Goal: Information Seeking & Learning: Learn about a topic

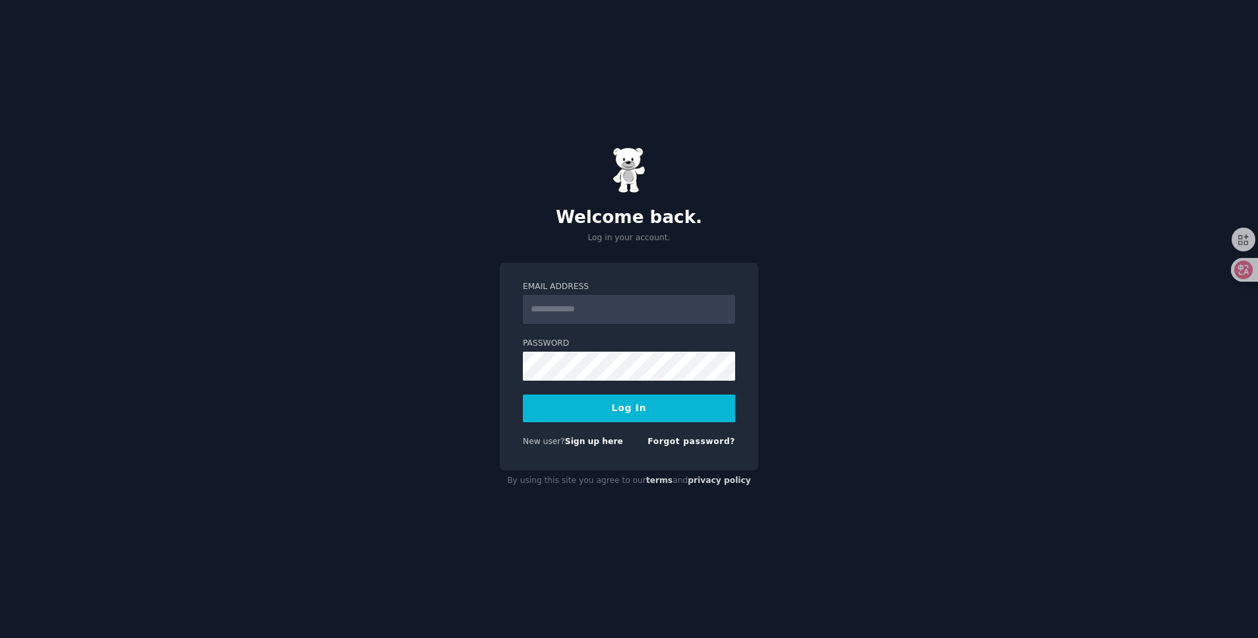
type input "**********"
click at [626, 408] on button "Log In" at bounding box center [629, 408] width 212 height 28
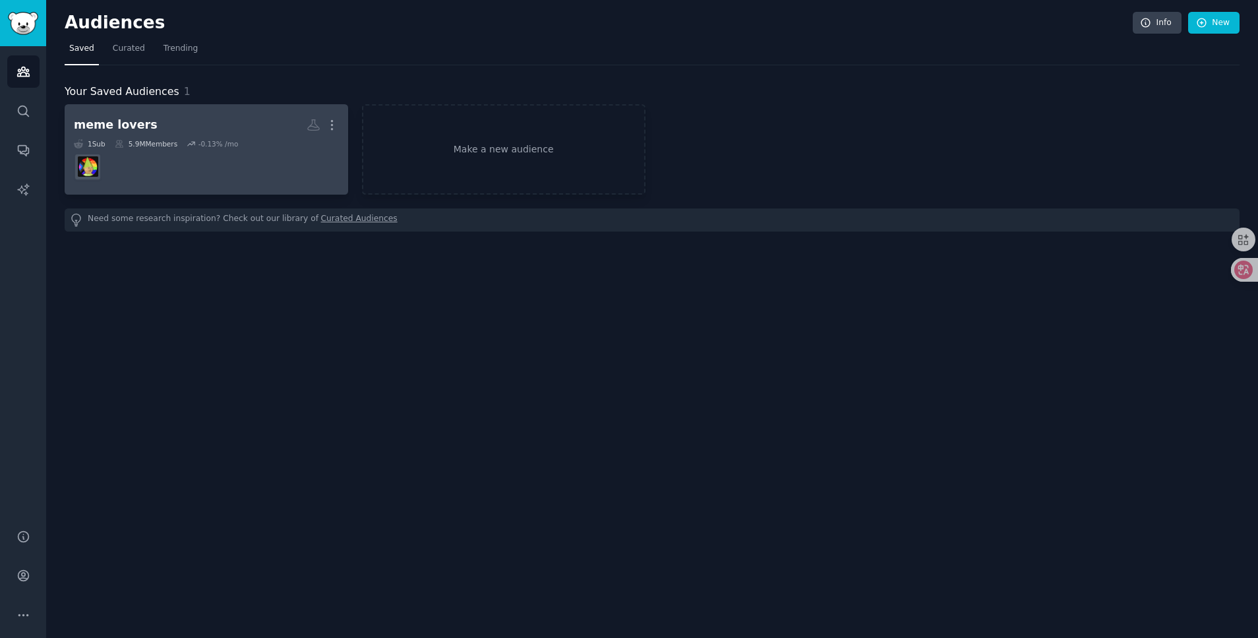
click at [124, 125] on div "meme lovers" at bounding box center [116, 125] width 84 height 16
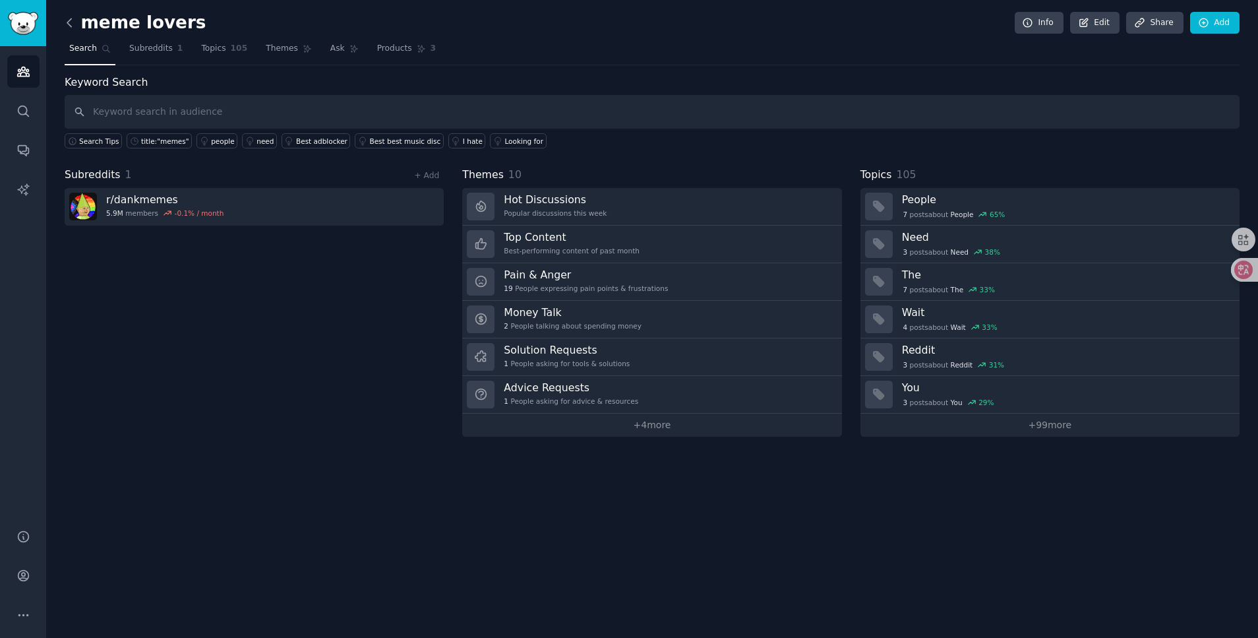
click at [70, 22] on icon at bounding box center [70, 23] width 14 height 14
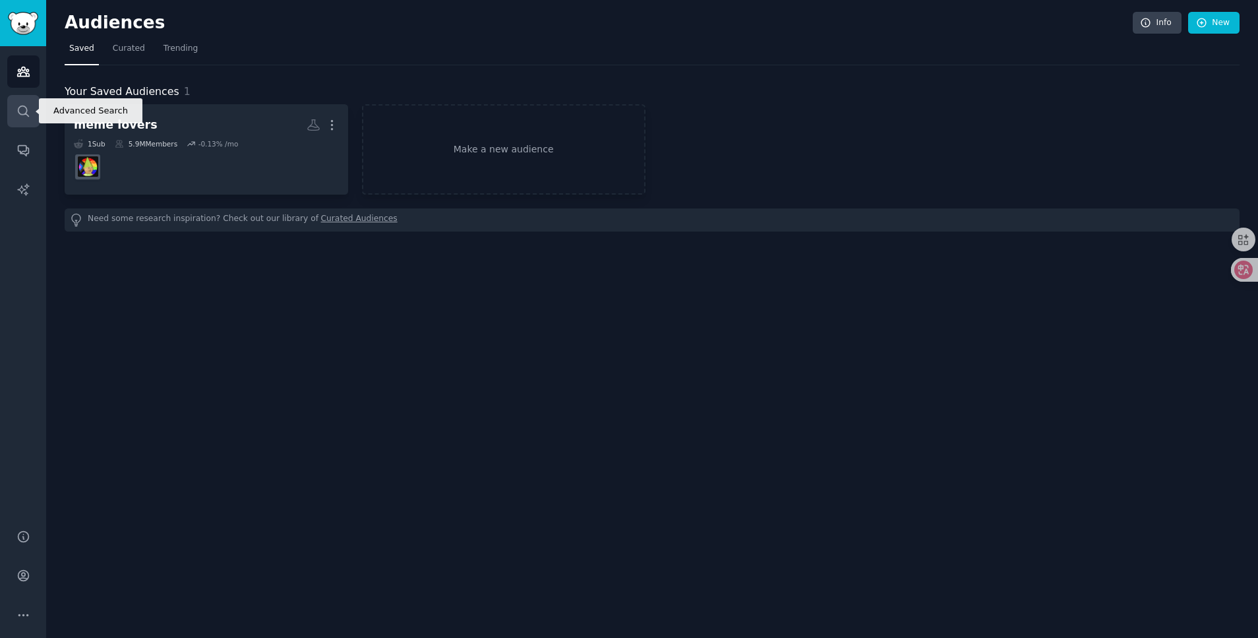
click at [28, 104] on icon "Sidebar" at bounding box center [23, 111] width 14 height 14
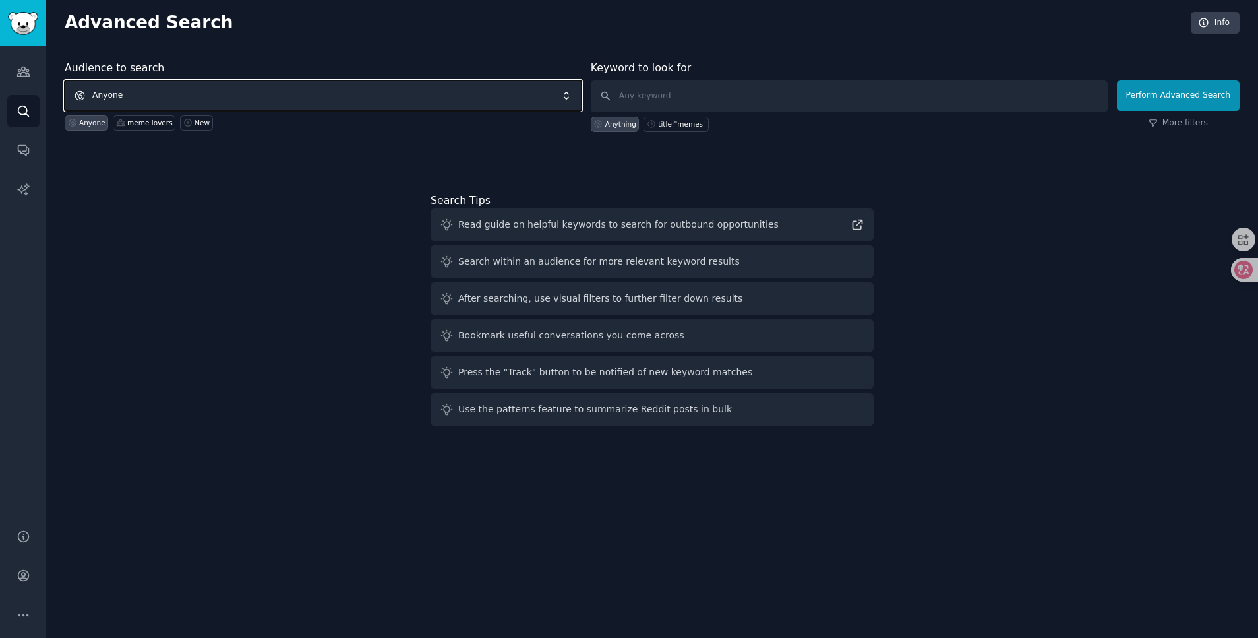
click at [171, 90] on span "Anyone" at bounding box center [323, 95] width 517 height 30
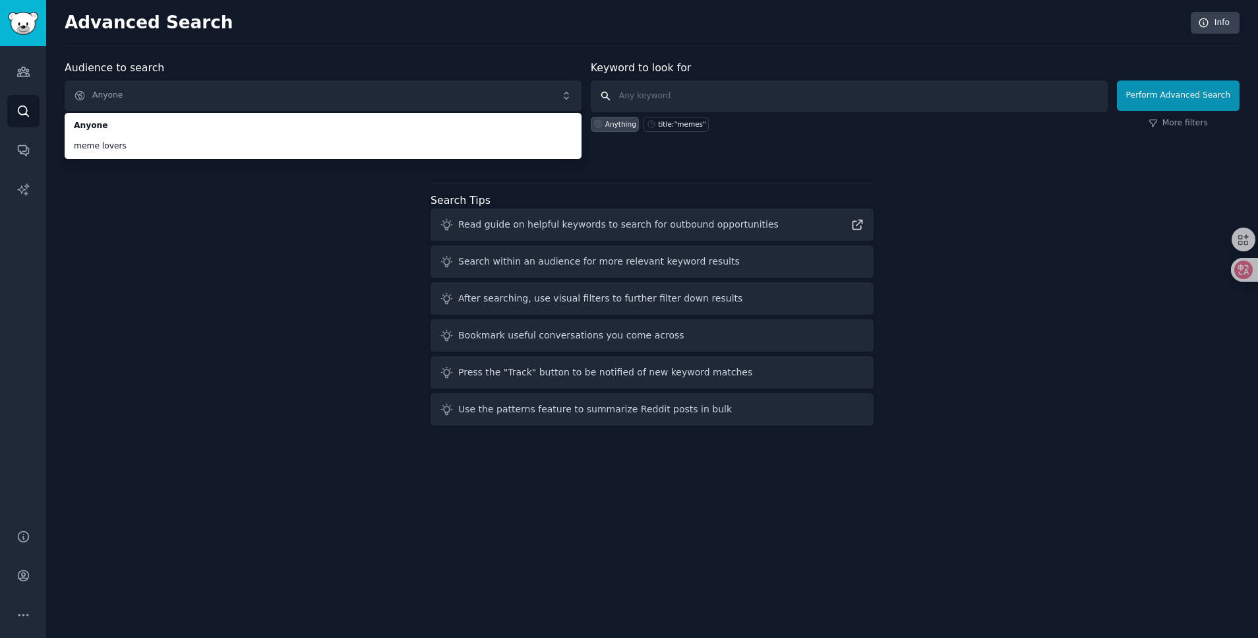
click at [628, 93] on input "text" at bounding box center [849, 96] width 517 height 32
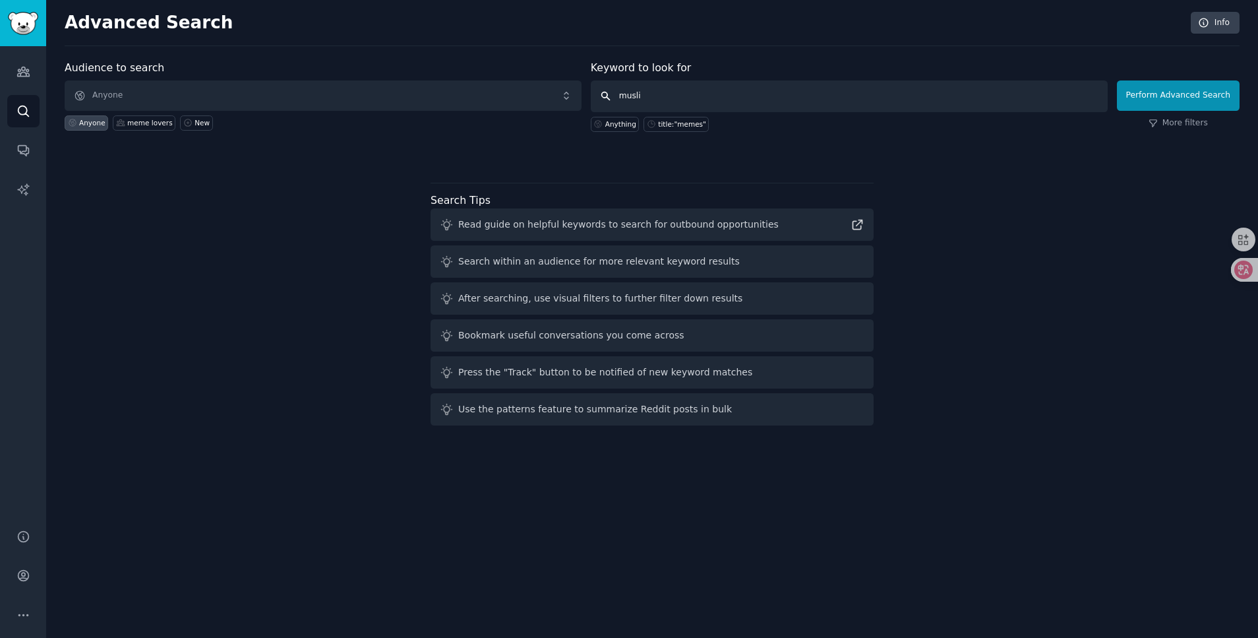
type input "muslin"
click button "Perform Advanced Search" at bounding box center [1178, 95] width 123 height 30
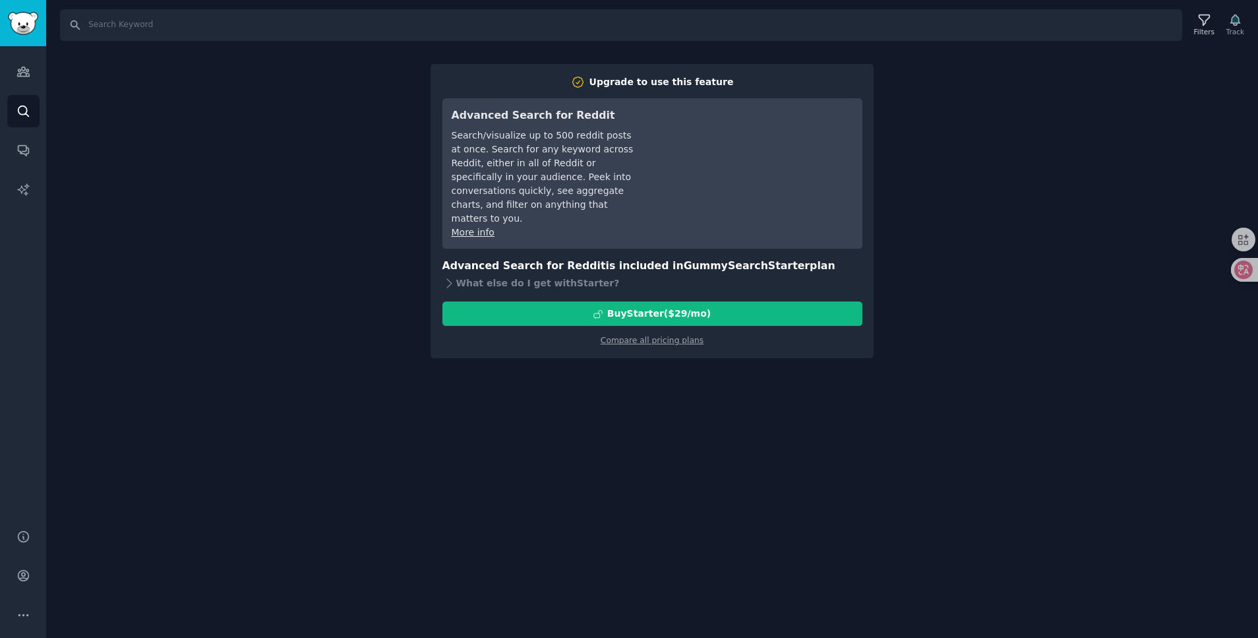
click at [1001, 115] on div "Search Filters Track Upgrade to use this feature Advanced Search for Reddit Sea…" at bounding box center [652, 319] width 1212 height 638
click at [20, 118] on link "Search" at bounding box center [23, 111] width 32 height 32
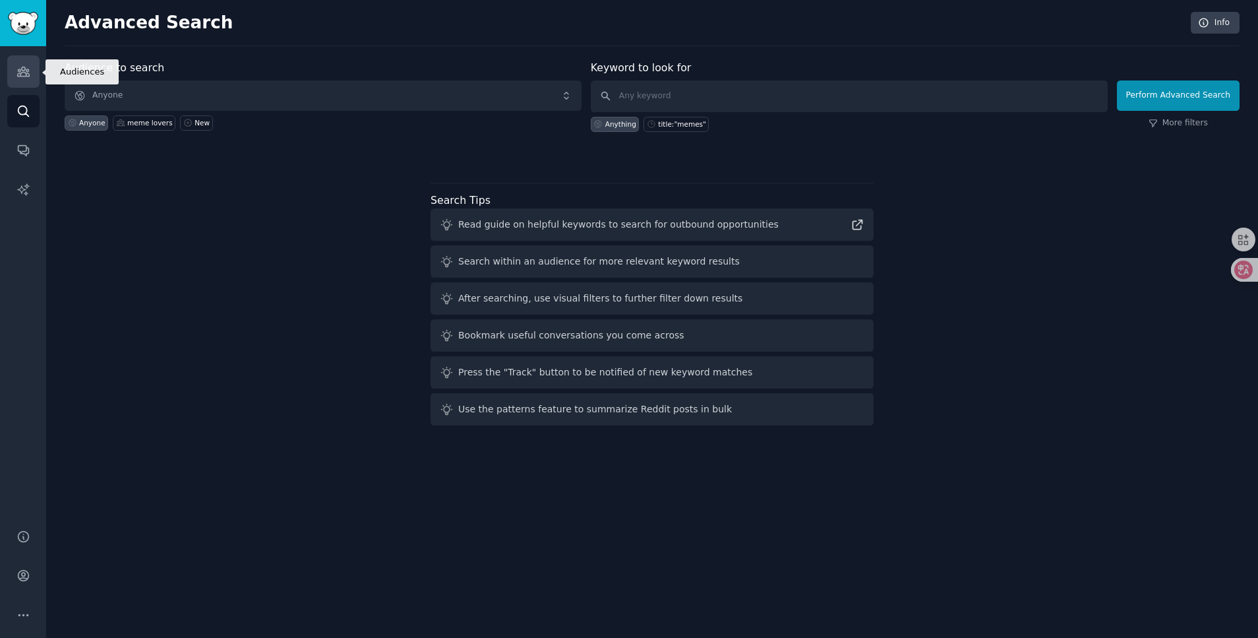
click at [22, 74] on icon "Sidebar" at bounding box center [23, 72] width 14 height 14
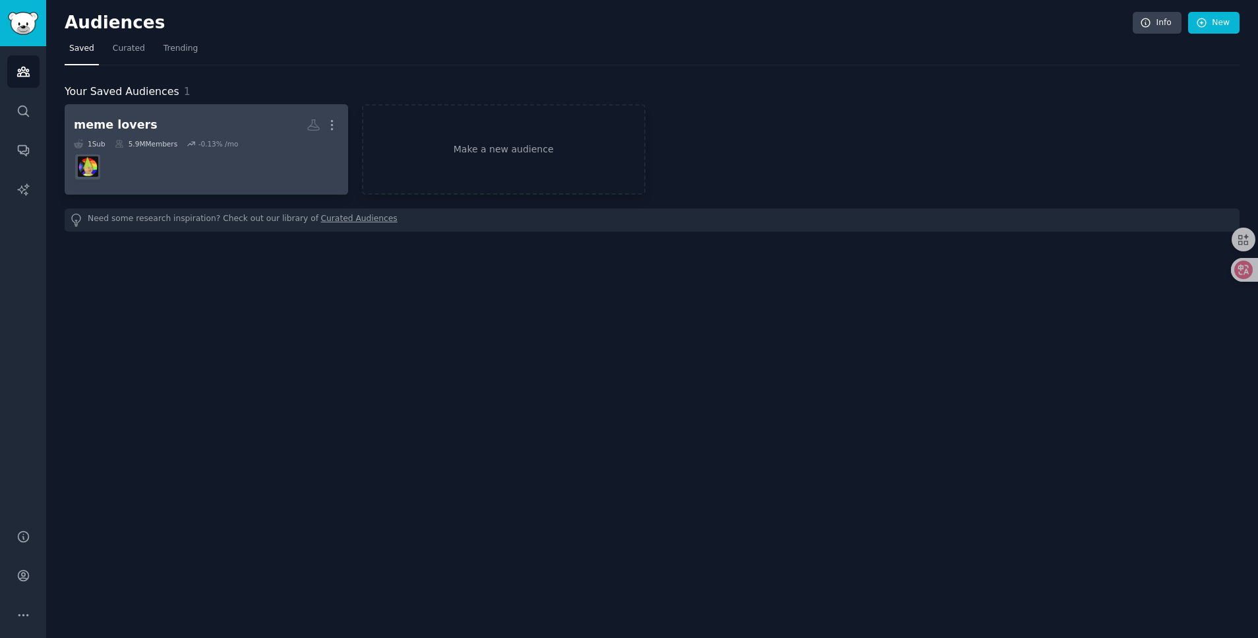
click at [185, 159] on dd at bounding box center [206, 166] width 265 height 37
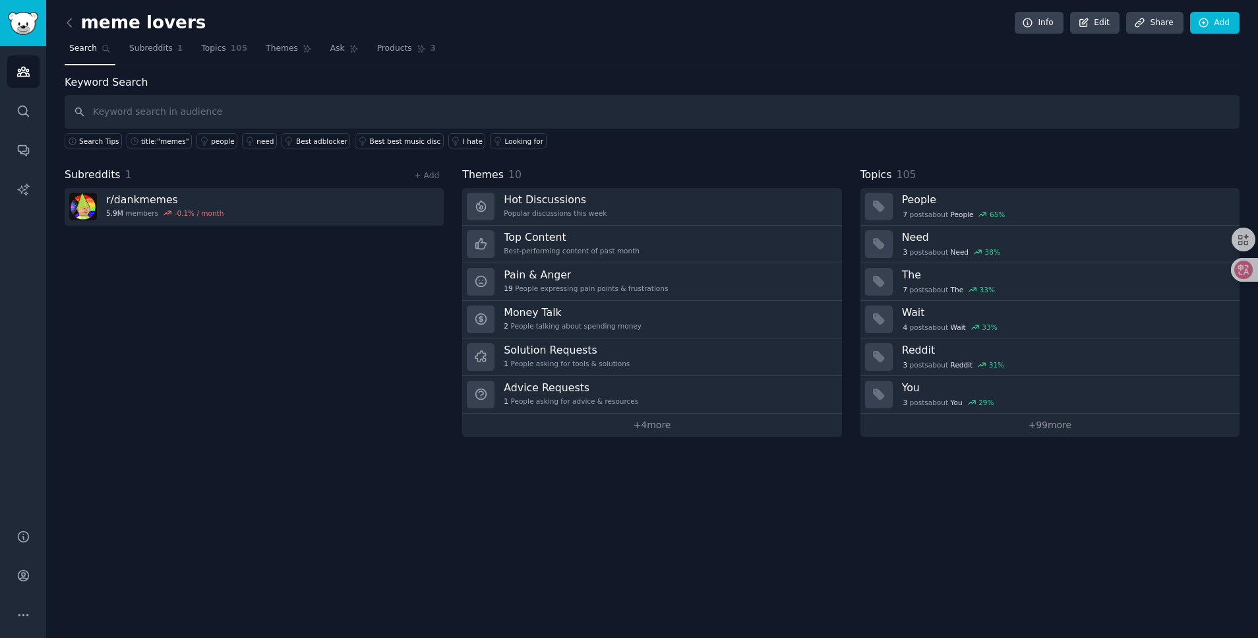
click at [130, 109] on input "text" at bounding box center [652, 112] width 1175 height 34
click at [152, 55] on link "Subreddits 1" at bounding box center [156, 51] width 63 height 27
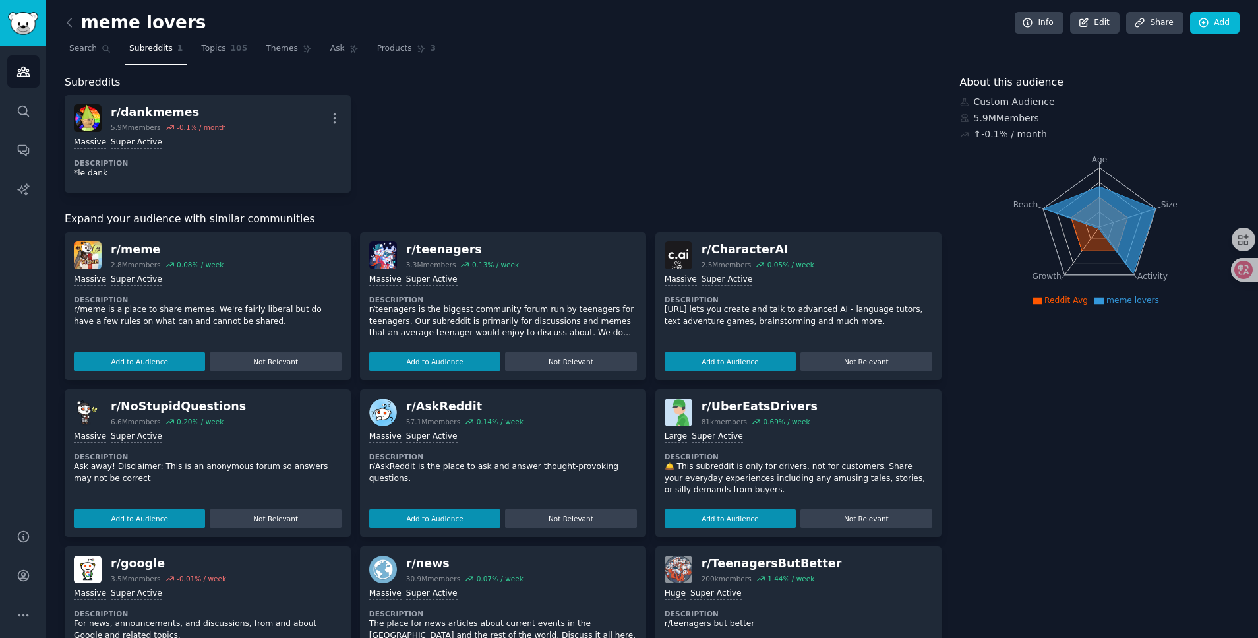
click at [802, 122] on div "r/ dankmemes 5.9M members -0.1 % / month More Massive Super Active Description …" at bounding box center [503, 144] width 877 height 98
click at [727, 140] on div "r/ dankmemes 5.9M members -0.1 % / month More Massive Super Active Description …" at bounding box center [503, 144] width 877 height 98
click at [707, 149] on div "r/ dankmemes 5.9M members -0.1 % / month More Massive Super Active Description …" at bounding box center [503, 144] width 877 height 98
click at [802, 92] on div "Subreddits r/ dankmemes 5.9M members -0.1 % / month More Massive Super Active D…" at bounding box center [503, 462] width 877 height 776
click at [755, 119] on div "r/ dankmemes 5.9M members -0.1 % / month More Massive Super Active Description …" at bounding box center [503, 144] width 877 height 98
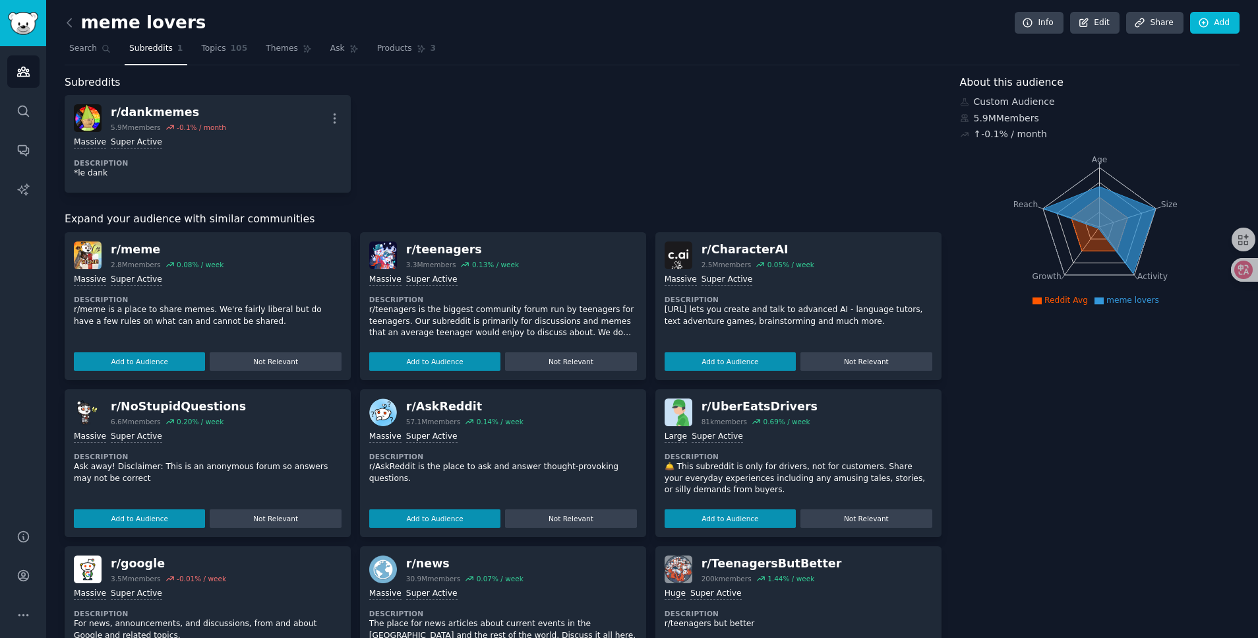
click at [729, 139] on div "r/ dankmemes 5.9M members -0.1 % / month More Massive Super Active Description …" at bounding box center [503, 144] width 877 height 98
